Goal: Register for event/course

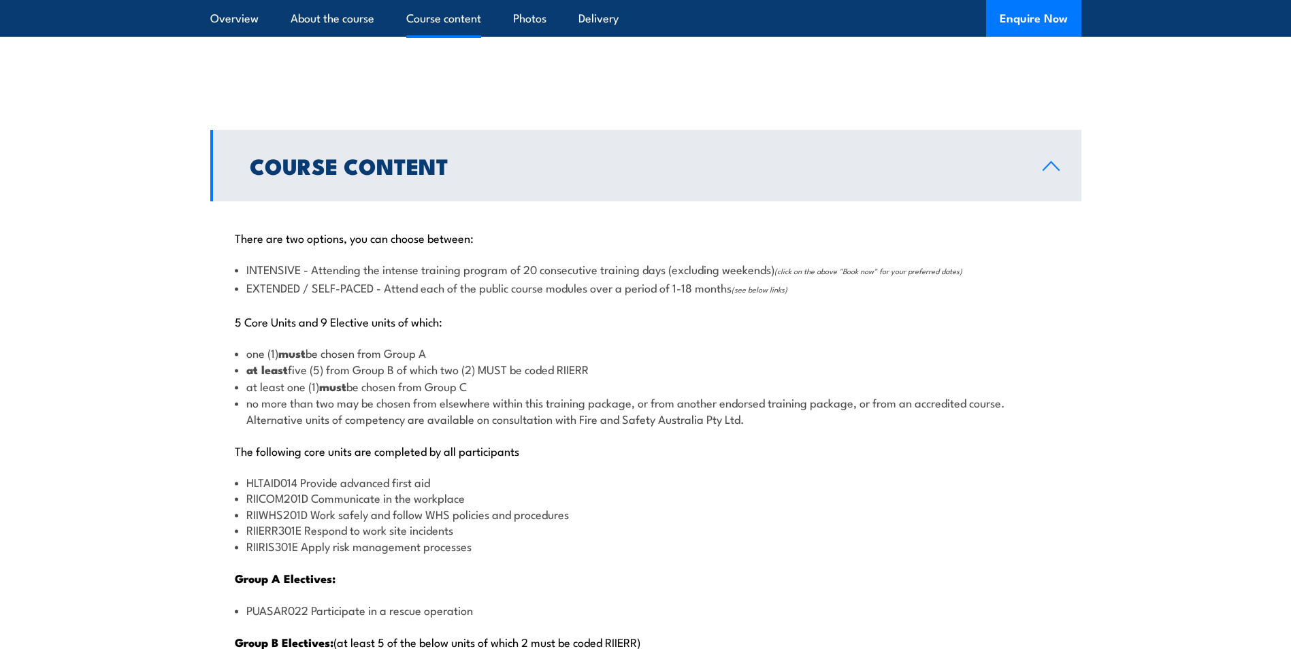
scroll to position [1089, 0]
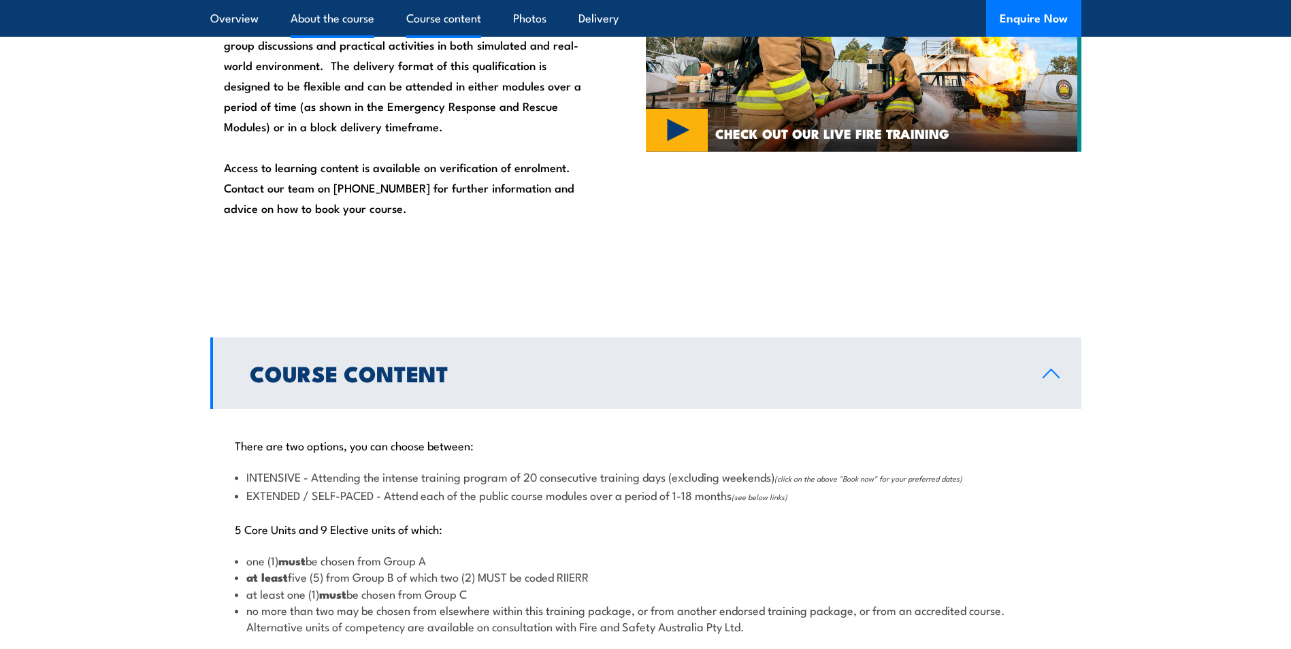
click at [451, 17] on link "Course content" at bounding box center [443, 18] width 75 height 36
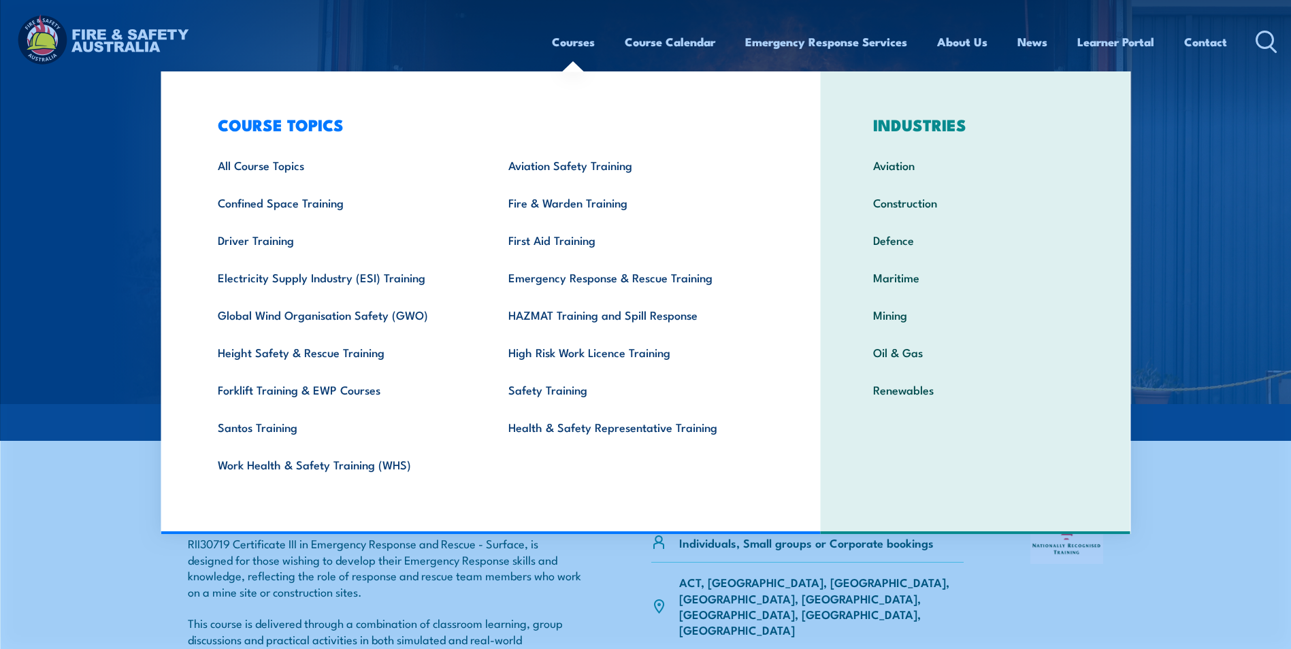
click at [576, 40] on link "Courses" at bounding box center [573, 42] width 43 height 36
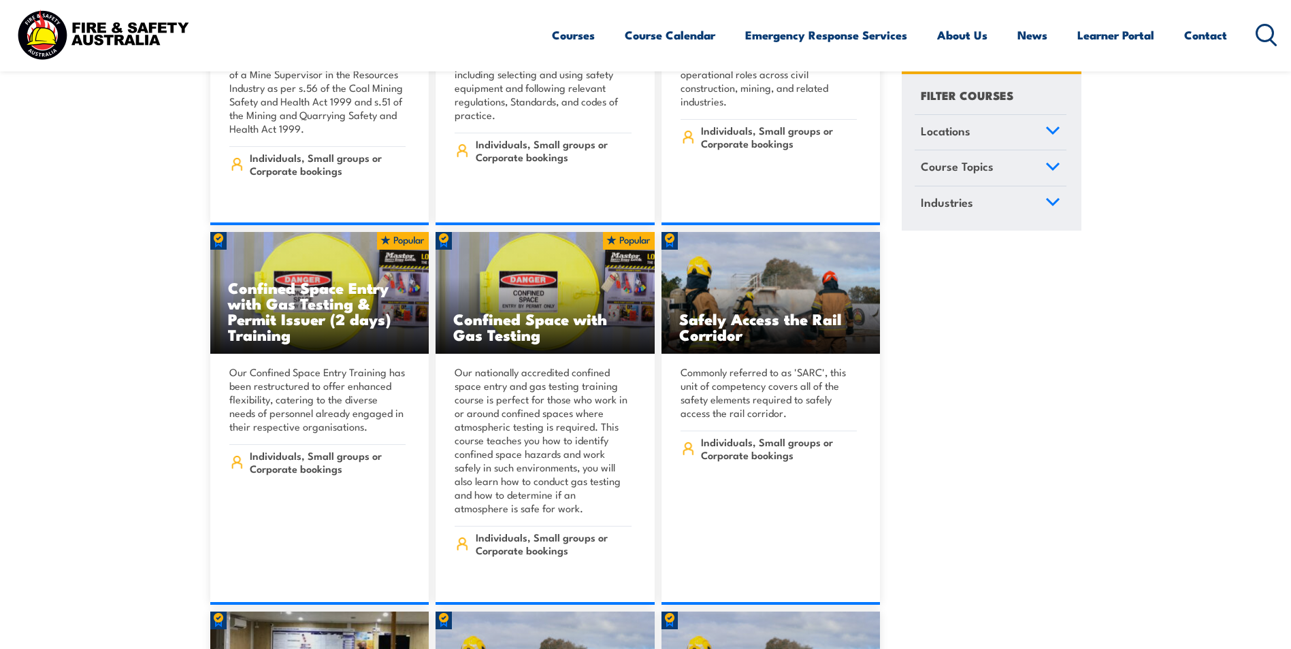
scroll to position [1702, 0]
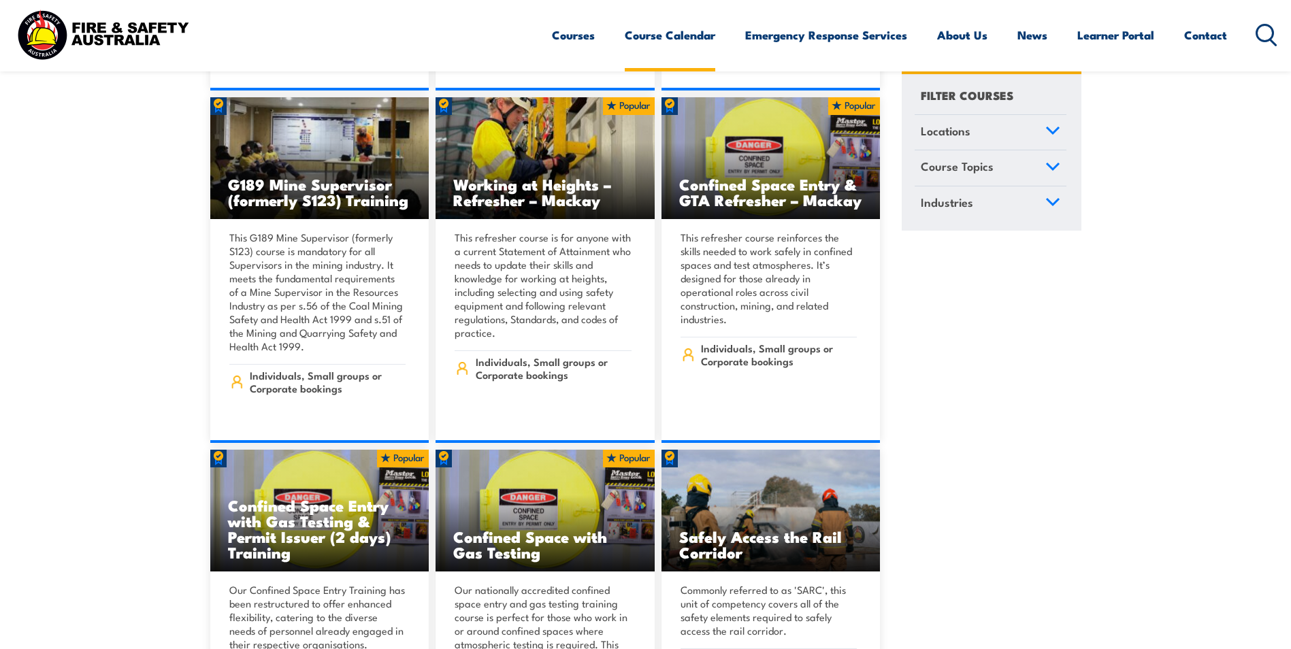
click at [635, 32] on link "Course Calendar" at bounding box center [670, 35] width 91 height 36
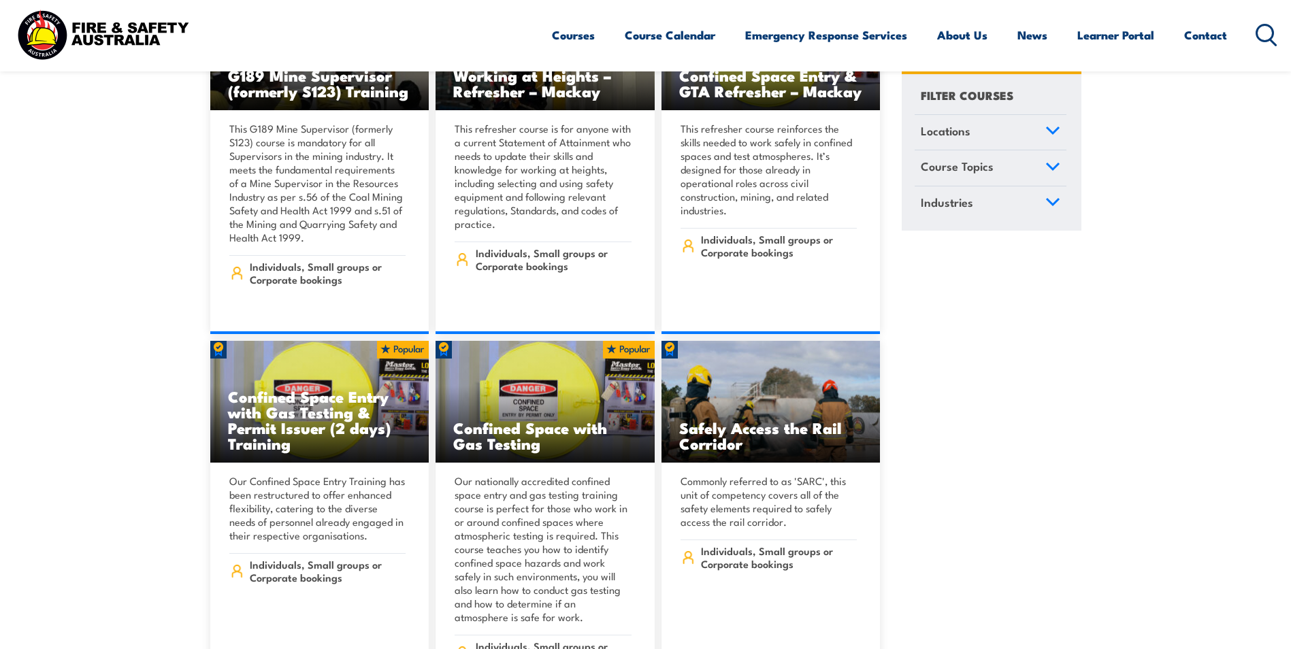
scroll to position [2042, 0]
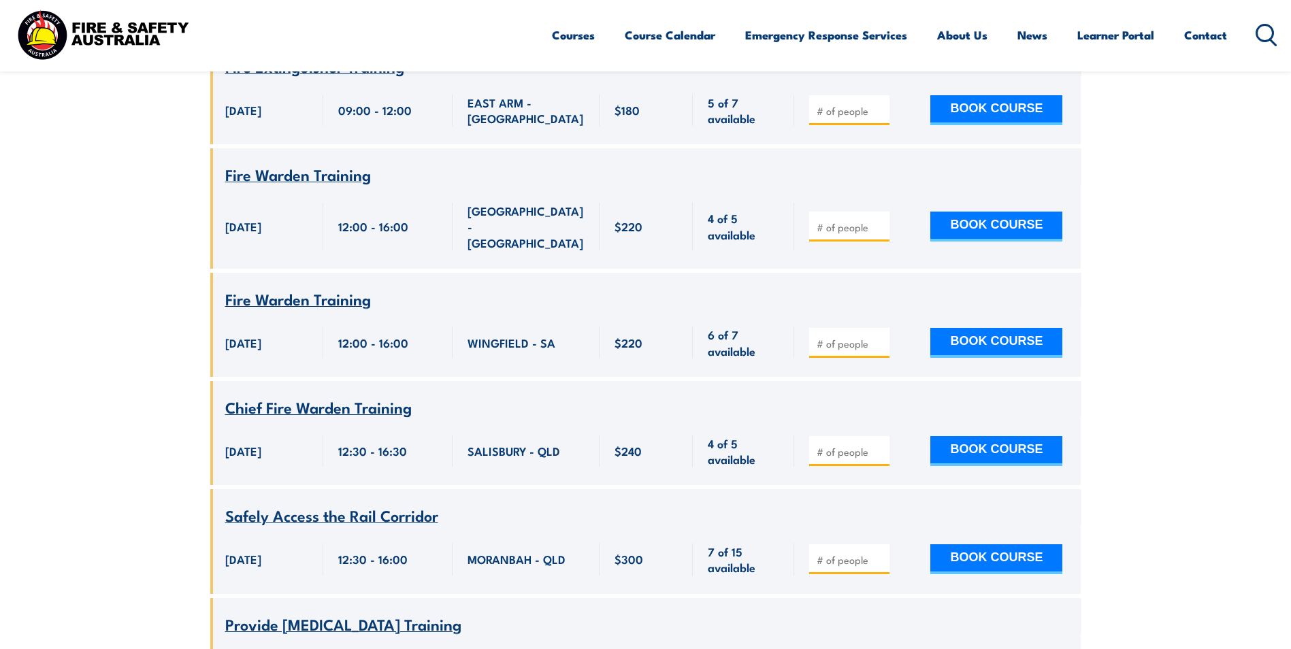
scroll to position [15654, 0]
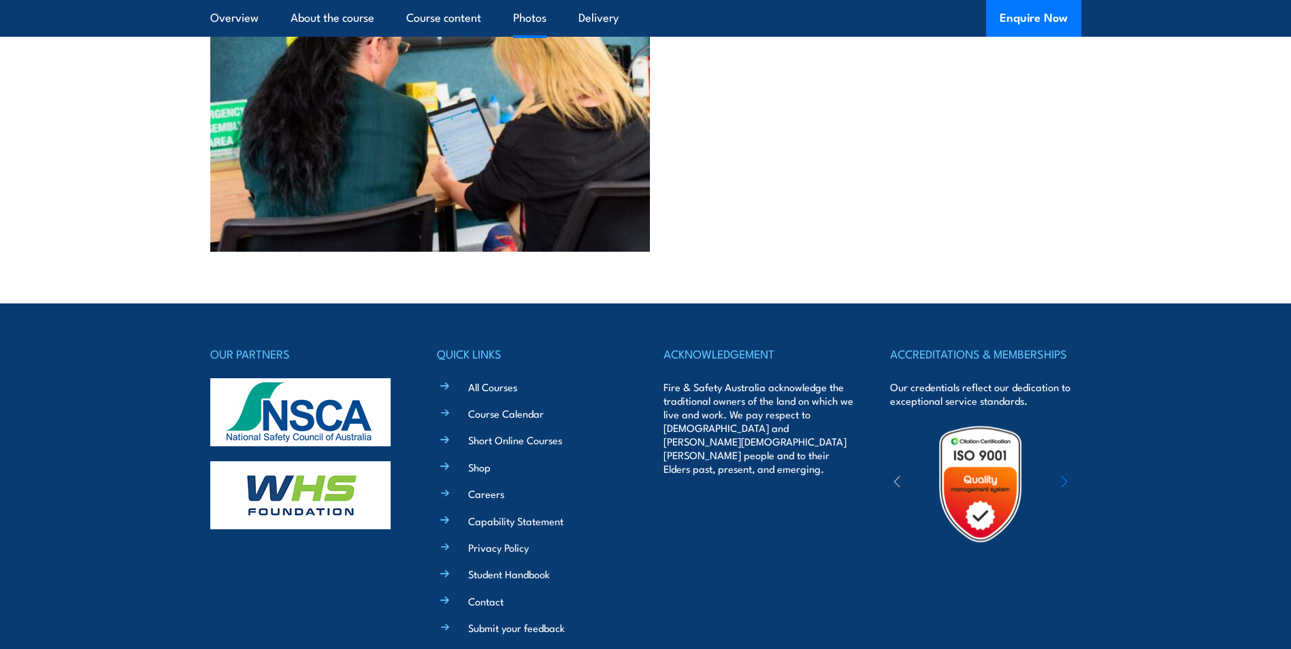
scroll to position [5753, 0]
